Goal: Information Seeking & Learning: Learn about a topic

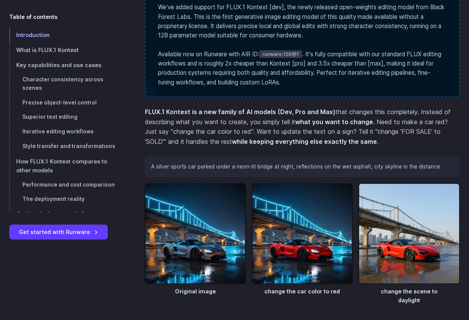
scroll to position [463, 0]
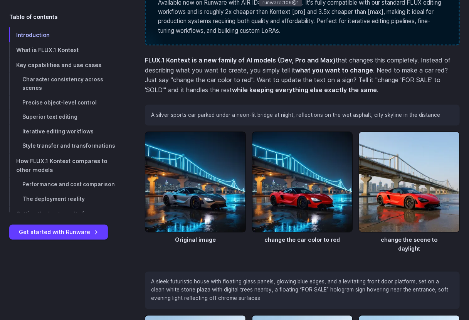
click at [317, 278] on p "A sleek futuristic house with floating glass panels, glowing blue edges, and a …" at bounding box center [302, 290] width 303 height 25
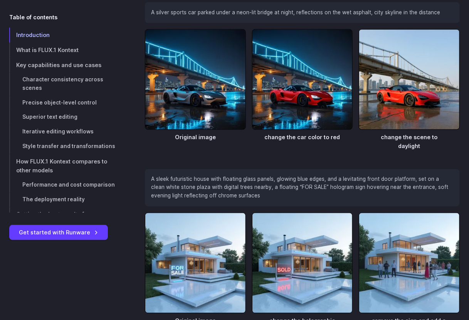
scroll to position [617, 0]
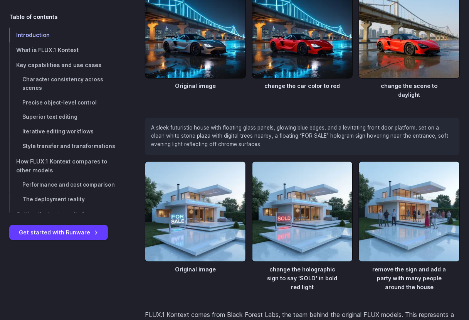
drag, startPoint x: 228, startPoint y: 240, endPoint x: 131, endPoint y: 238, distance: 96.4
click at [126, 226] on div at bounding box center [126, 226] width 0 height 0
drag, startPoint x: 234, startPoint y: 240, endPoint x: 263, endPoint y: 252, distance: 31.2
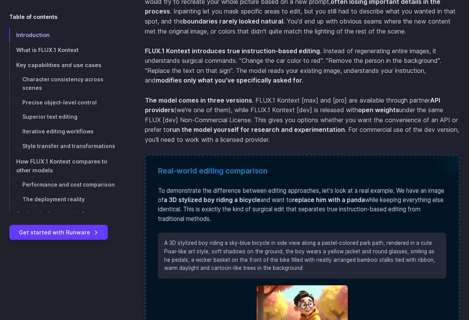
scroll to position [1028, 0]
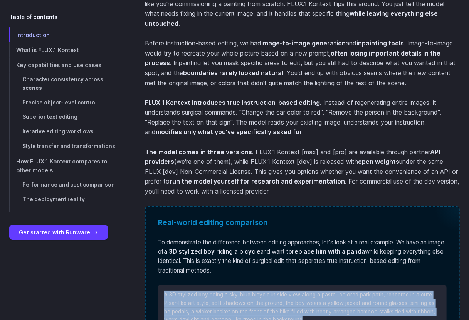
drag, startPoint x: 147, startPoint y: 59, endPoint x: 425, endPoint y: 83, distance: 278.8
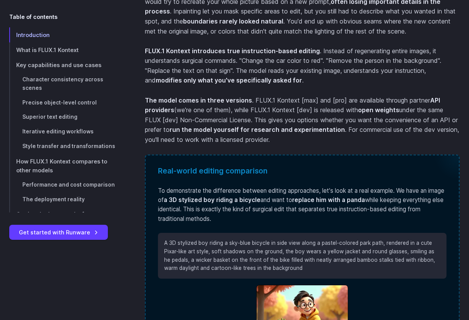
scroll to position [1131, 0]
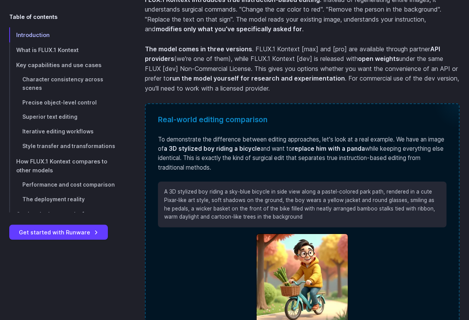
drag, startPoint x: 143, startPoint y: 157, endPoint x: 371, endPoint y: 185, distance: 228.9
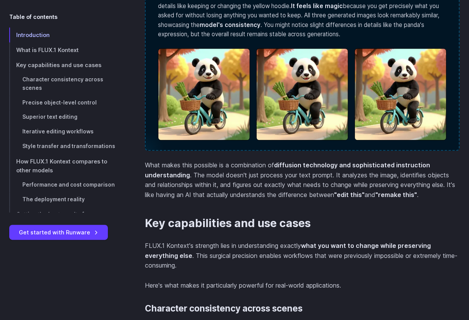
scroll to position [2006, 0]
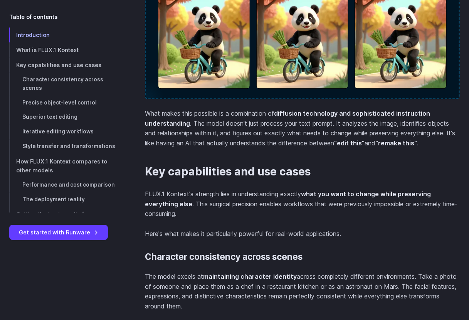
drag, startPoint x: 265, startPoint y: 216, endPoint x: 300, endPoint y: 222, distance: 34.8
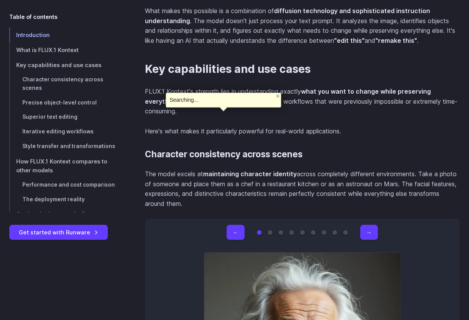
click at [214, 117] on div at bounding box center [214, 117] width 0 height 0
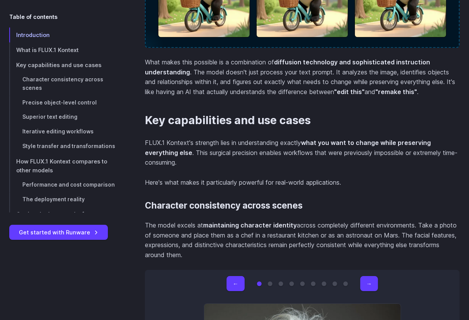
drag, startPoint x: 367, startPoint y: 172, endPoint x: 204, endPoint y: 164, distance: 163.4
copy figcaption "A photorealistic portrait of [PERSON_NAME], clearly showing his face, hair, and…"
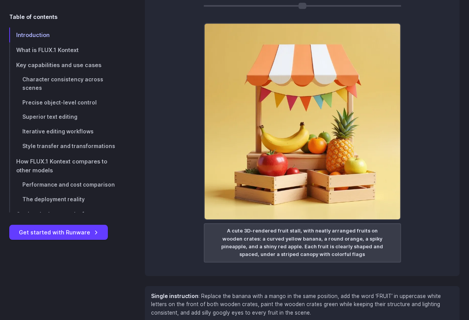
scroll to position [4577, 0]
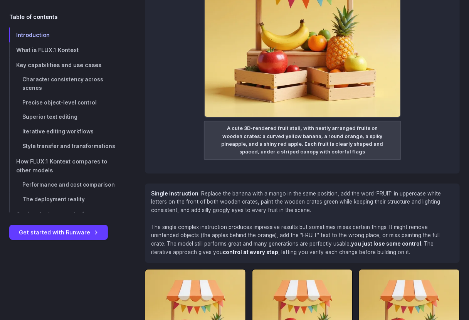
drag, startPoint x: 205, startPoint y: 209, endPoint x: 314, endPoint y: 255, distance: 118.2
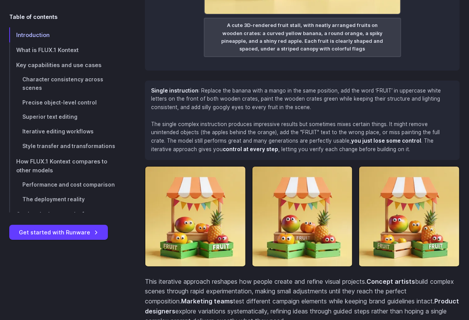
scroll to position [4783, 0]
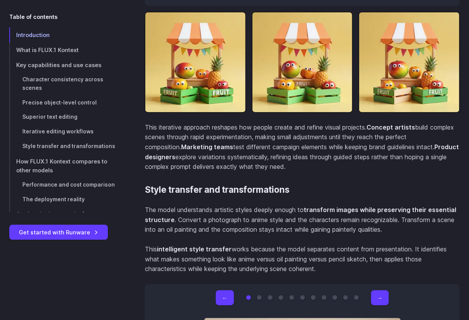
scroll to position [4886, 0]
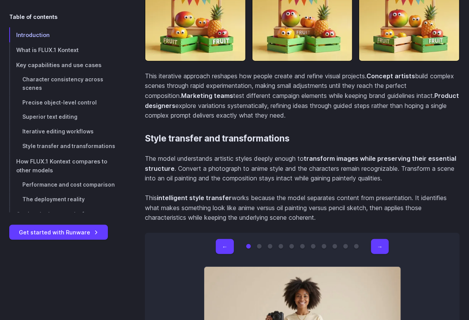
drag, startPoint x: 258, startPoint y: 45, endPoint x: 273, endPoint y: 58, distance: 19.1
click at [268, 66] on div at bounding box center [268, 66] width 0 height 0
drag, startPoint x: 261, startPoint y: 45, endPoint x: 268, endPoint y: 45, distance: 7.3
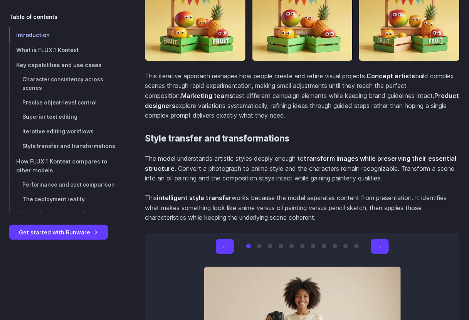
drag, startPoint x: 259, startPoint y: 47, endPoint x: 269, endPoint y: 46, distance: 10.1
click at [264, 49] on div at bounding box center [264, 49] width 0 height 0
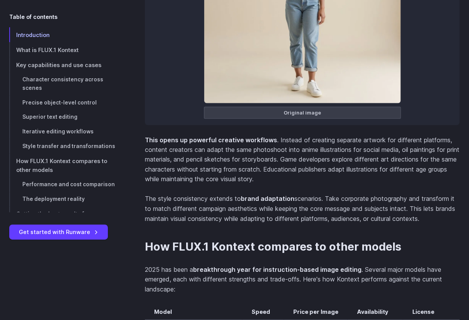
scroll to position [5297, 0]
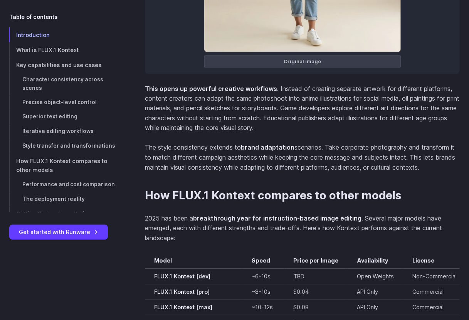
drag, startPoint x: 234, startPoint y: 189, endPoint x: 356, endPoint y: 190, distance: 121.5
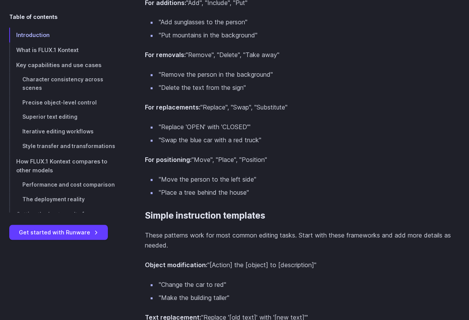
scroll to position [6635, 0]
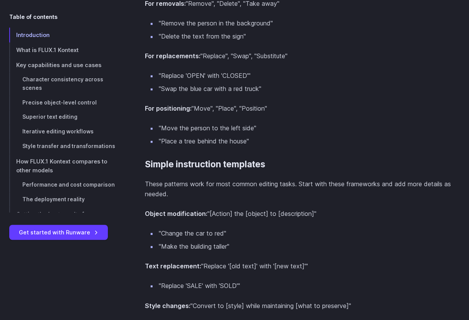
drag, startPoint x: 132, startPoint y: 61, endPoint x: 275, endPoint y: 137, distance: 162.0
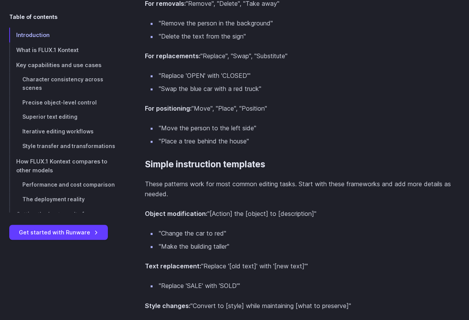
drag, startPoint x: 275, startPoint y: 73, endPoint x: 382, endPoint y: 85, distance: 107.9
click at [377, 85] on div at bounding box center [377, 85] width 0 height 0
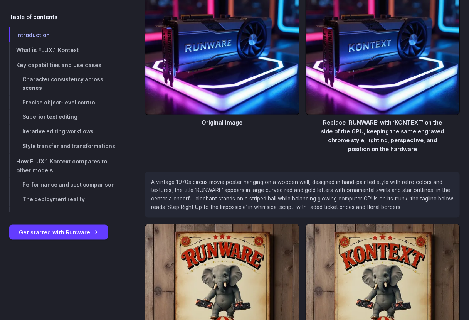
scroll to position [3969, 0]
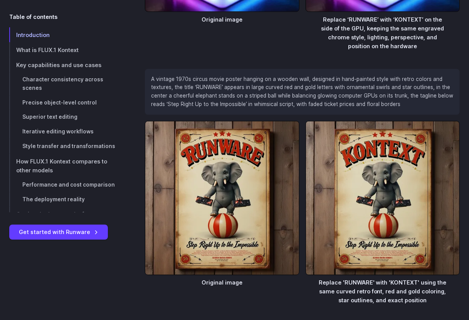
drag, startPoint x: 211, startPoint y: 190, endPoint x: 382, endPoint y: 211, distance: 172.6
copy figcaption "A cute 3D-rendered fruit stall, with neatly arranged fruits on wooden crates: a…"
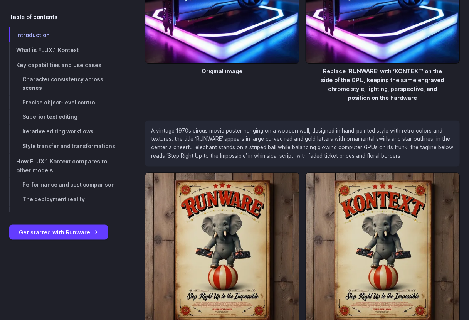
scroll to position [3763, 0]
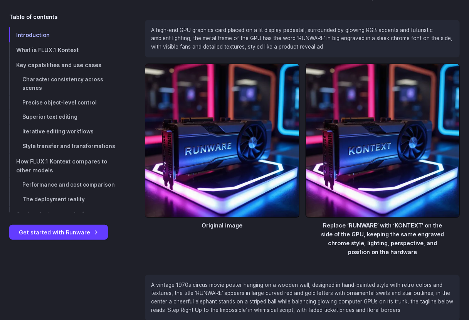
drag, startPoint x: 204, startPoint y: 176, endPoint x: 272, endPoint y: 179, distance: 68.3
type input "*"
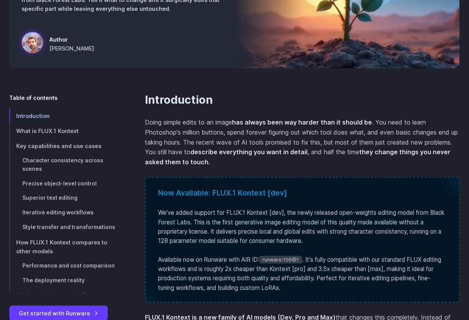
scroll to position [309, 0]
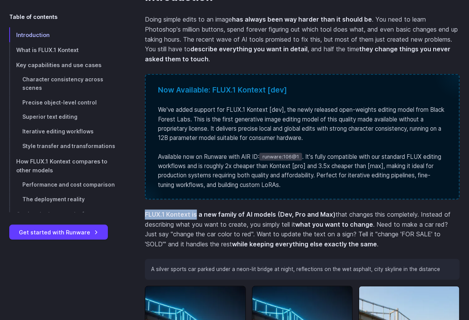
drag, startPoint x: 176, startPoint y: 109, endPoint x: 130, endPoint y: 108, distance: 45.9
copy strong "FLUX.1 Kontext is"
click at [295, 221] on strong "what you want to change" at bounding box center [334, 225] width 78 height 8
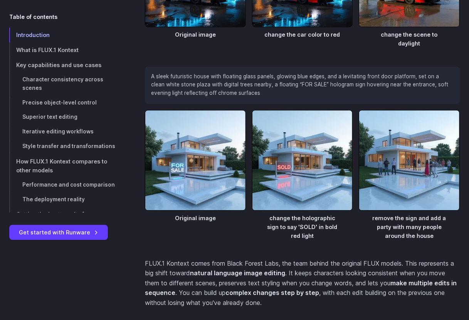
scroll to position [720, 0]
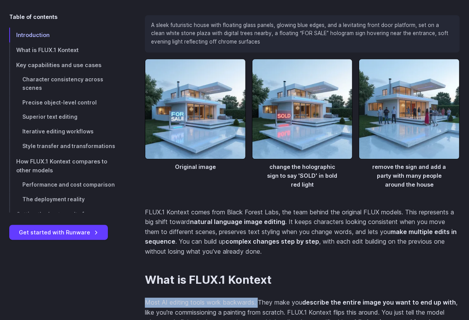
drag, startPoint x: 133, startPoint y: 137, endPoint x: 233, endPoint y: 140, distance: 99.6
click at [233, 298] on p "Most AI editing tools work backwards. They make you describe the entire image y…" at bounding box center [302, 317] width 315 height 39
click at [228, 142] on div at bounding box center [228, 142] width 0 height 0
click at [241, 298] on p "Most AI editing tools work backwards. They make you describe the entire image y…" at bounding box center [302, 317] width 315 height 39
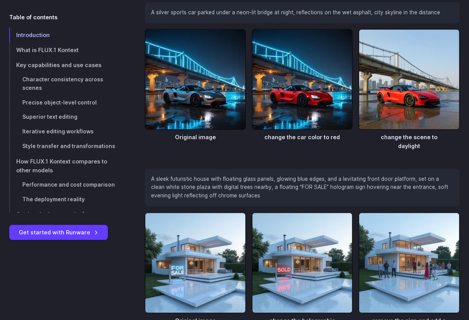
drag, startPoint x: 426, startPoint y: 191, endPoint x: 429, endPoint y: 199, distance: 8.9
drag, startPoint x: 273, startPoint y: 197, endPoint x: 326, endPoint y: 200, distance: 53.3
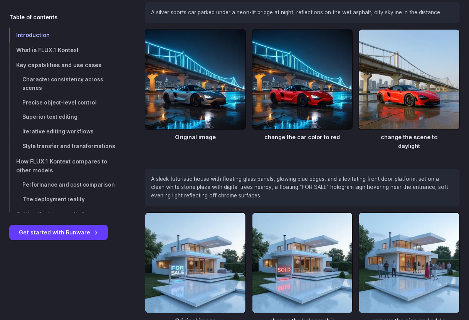
drag, startPoint x: 347, startPoint y: 207, endPoint x: 366, endPoint y: 210, distance: 19.5
click at [347, 213] on figure "change the holographic sign to say 'SOLD' in bold red light" at bounding box center [302, 282] width 101 height 139
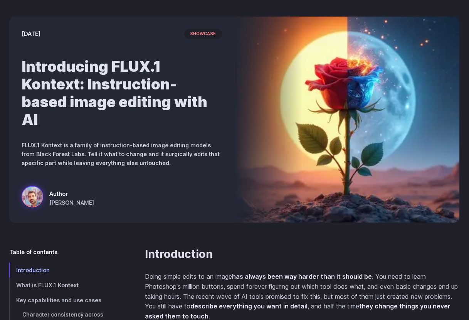
scroll to position [0, 0]
